Goal: Navigation & Orientation: Find specific page/section

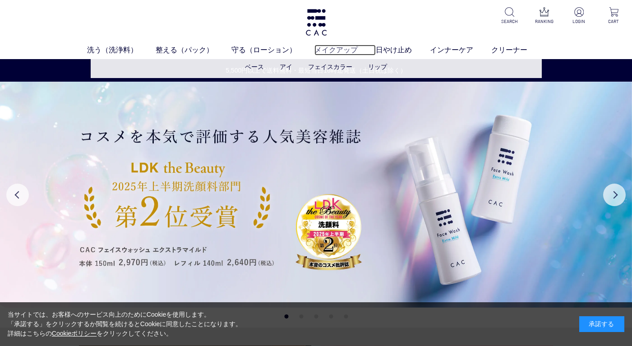
click at [339, 51] on link "メイクアップ" at bounding box center [344, 50] width 61 height 11
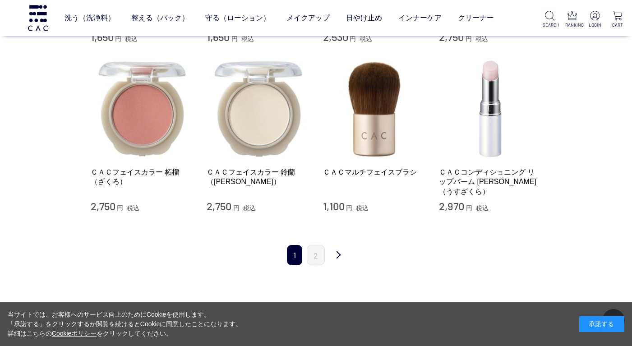
scroll to position [1038, 0]
click at [338, 250] on link "次" at bounding box center [338, 255] width 18 height 21
